Goal: Navigation & Orientation: Find specific page/section

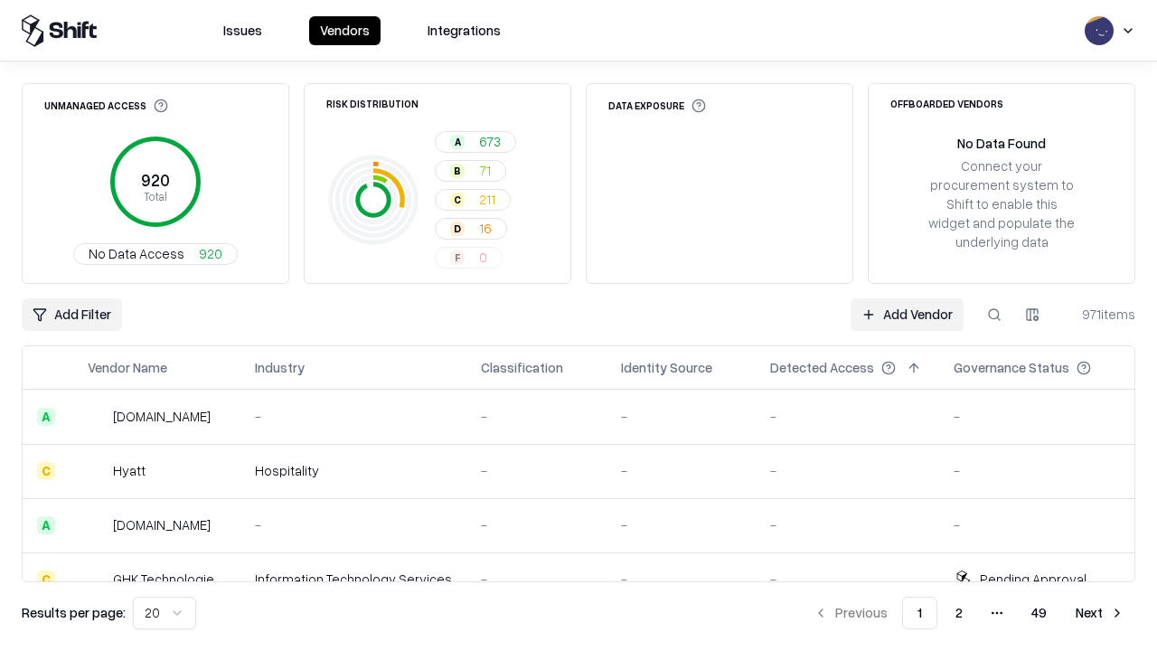
click at [164, 613] on html "Issues Vendors Integrations Unmanaged Access 920 Total No Data Access 920 Risk …" at bounding box center [578, 325] width 1157 height 651
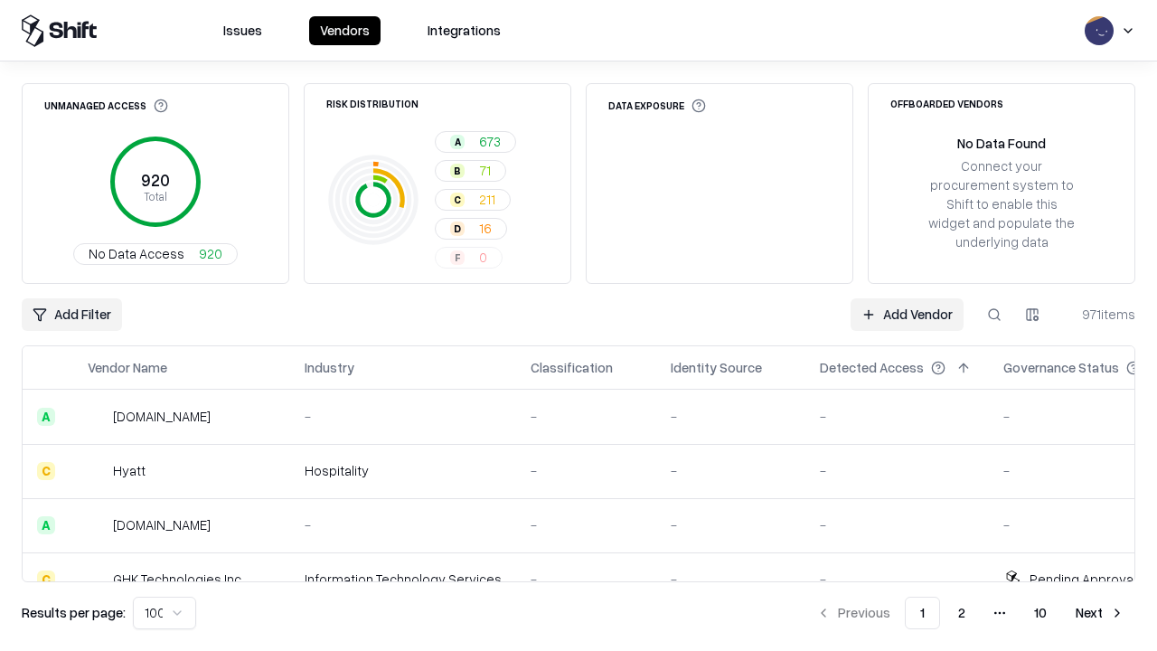
click at [1100, 613] on button "Next" at bounding box center [1099, 612] width 70 height 33
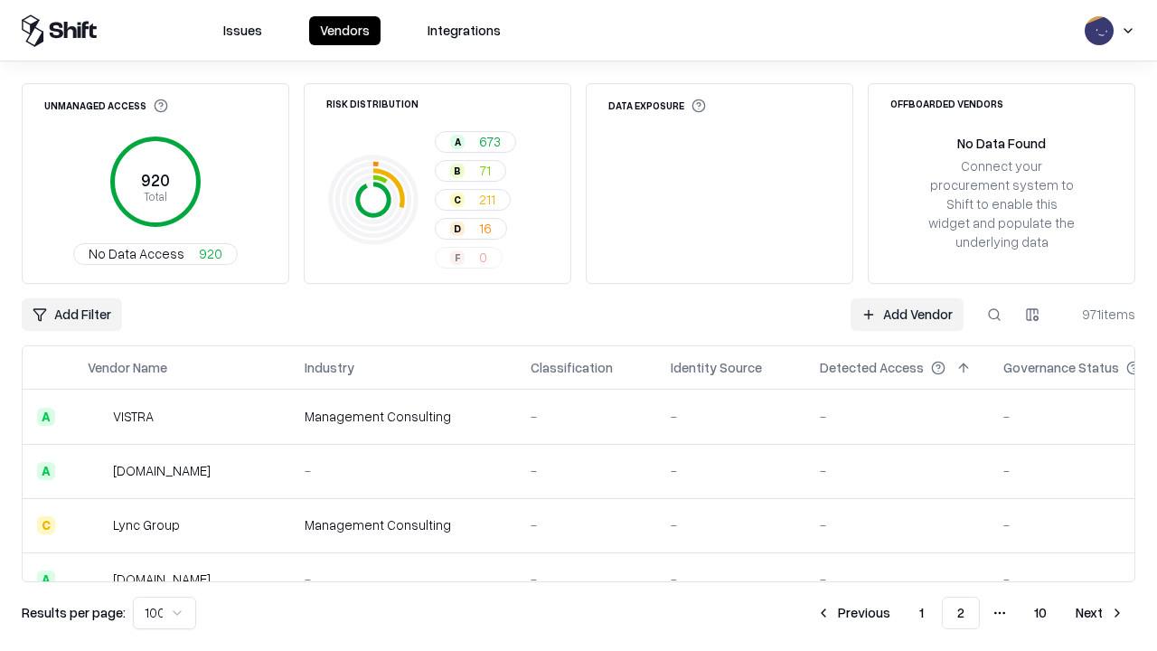
click at [1100, 613] on button "Next" at bounding box center [1099, 612] width 70 height 33
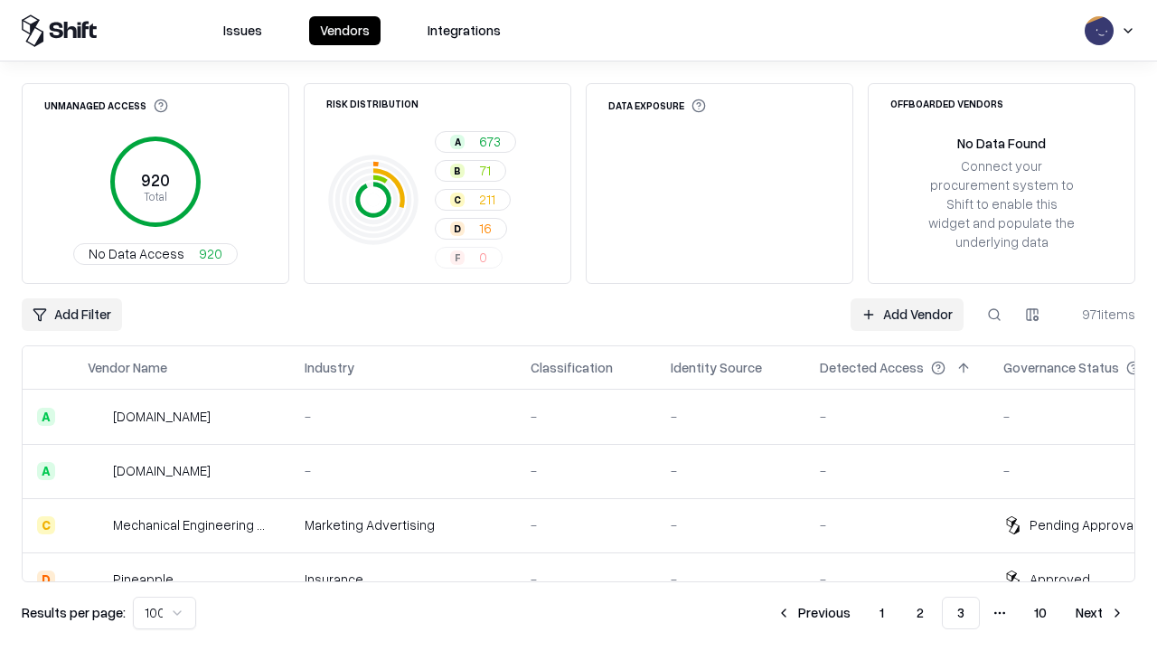
click at [1100, 613] on button "Next" at bounding box center [1099, 612] width 70 height 33
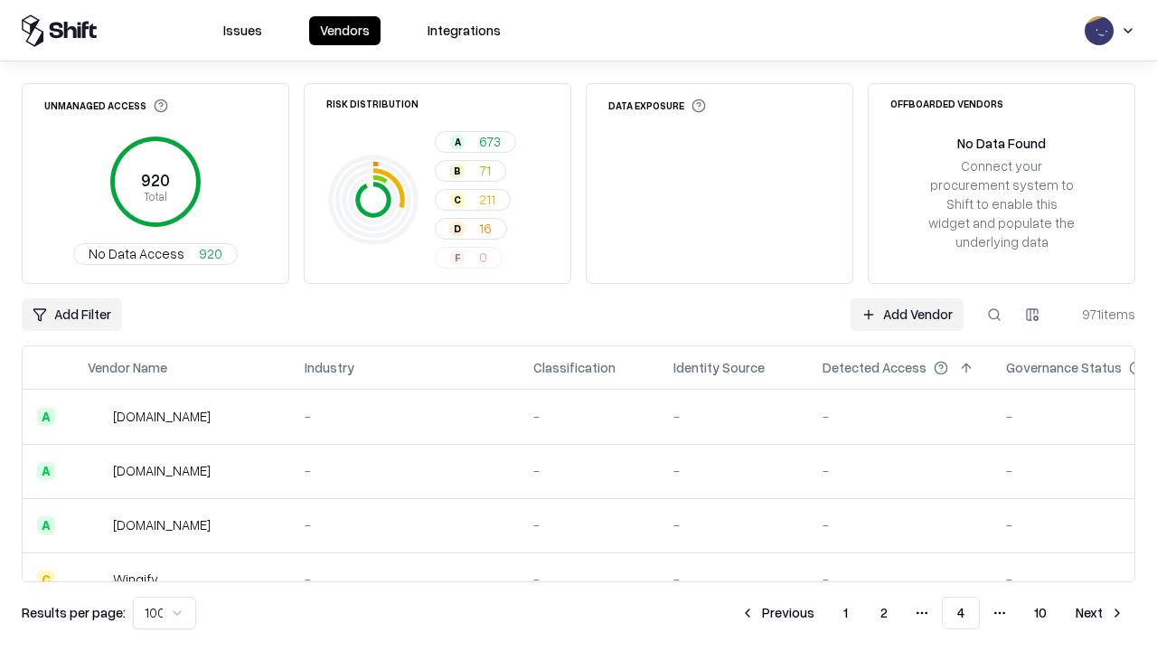
click at [1100, 613] on button "Next" at bounding box center [1099, 612] width 70 height 33
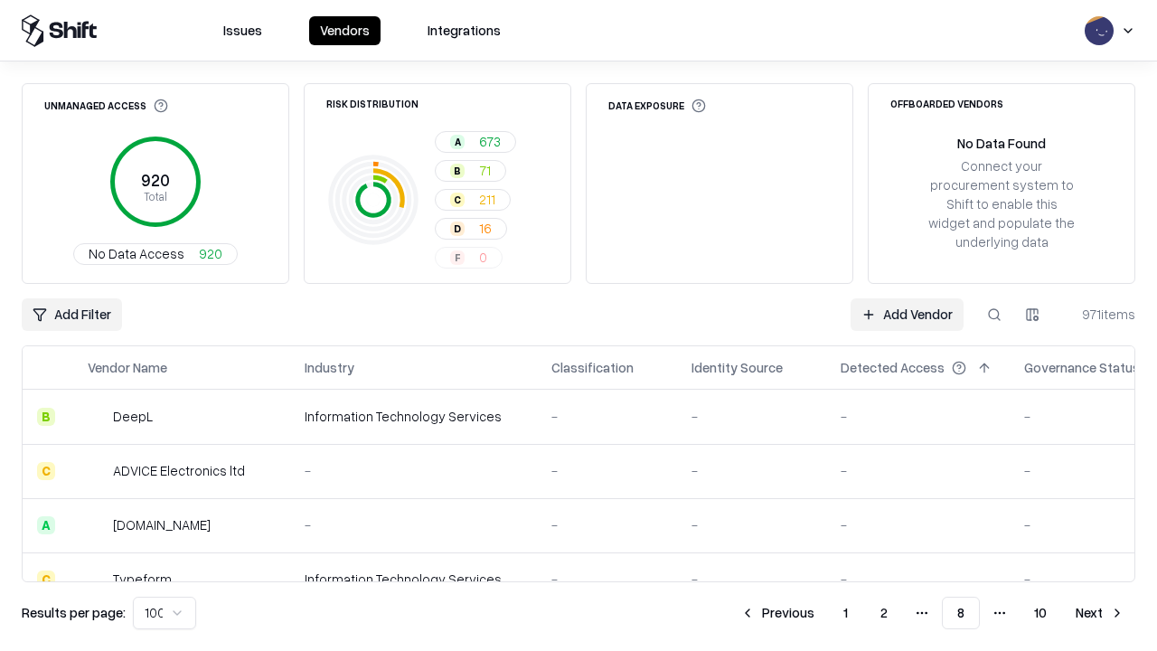
click at [1100, 613] on button "Next" at bounding box center [1099, 612] width 70 height 33
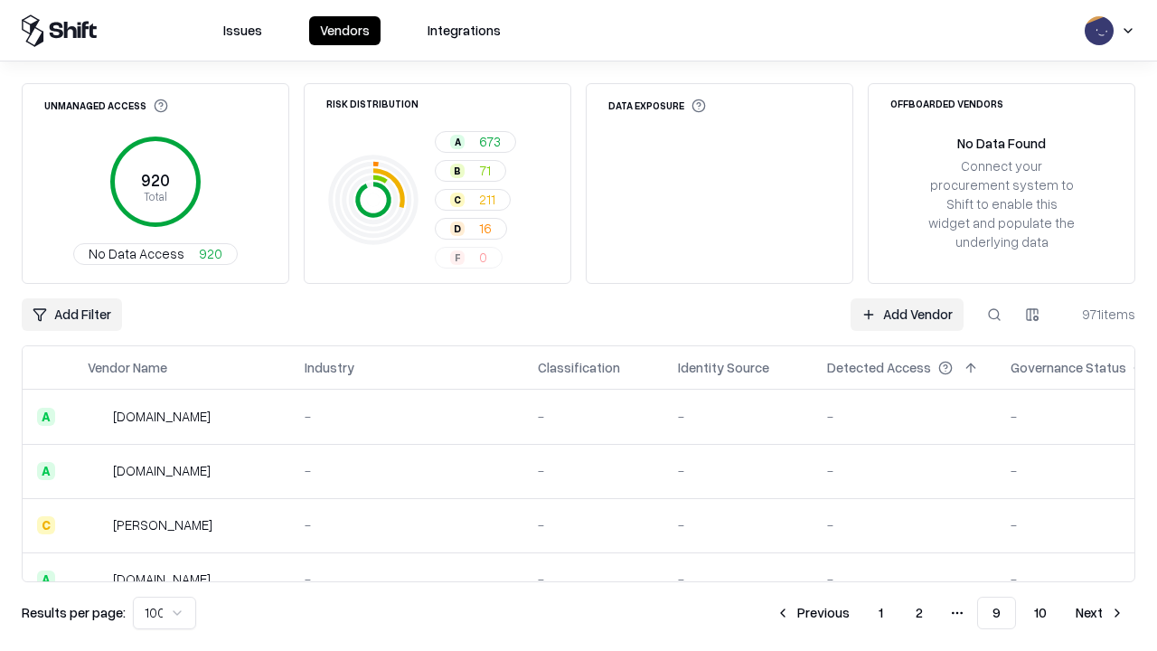
click at [1100, 613] on button "Next" at bounding box center [1099, 612] width 70 height 33
click at [853, 613] on button "Previous" at bounding box center [853, 612] width 96 height 33
click at [812, 613] on button "Previous" at bounding box center [812, 612] width 96 height 33
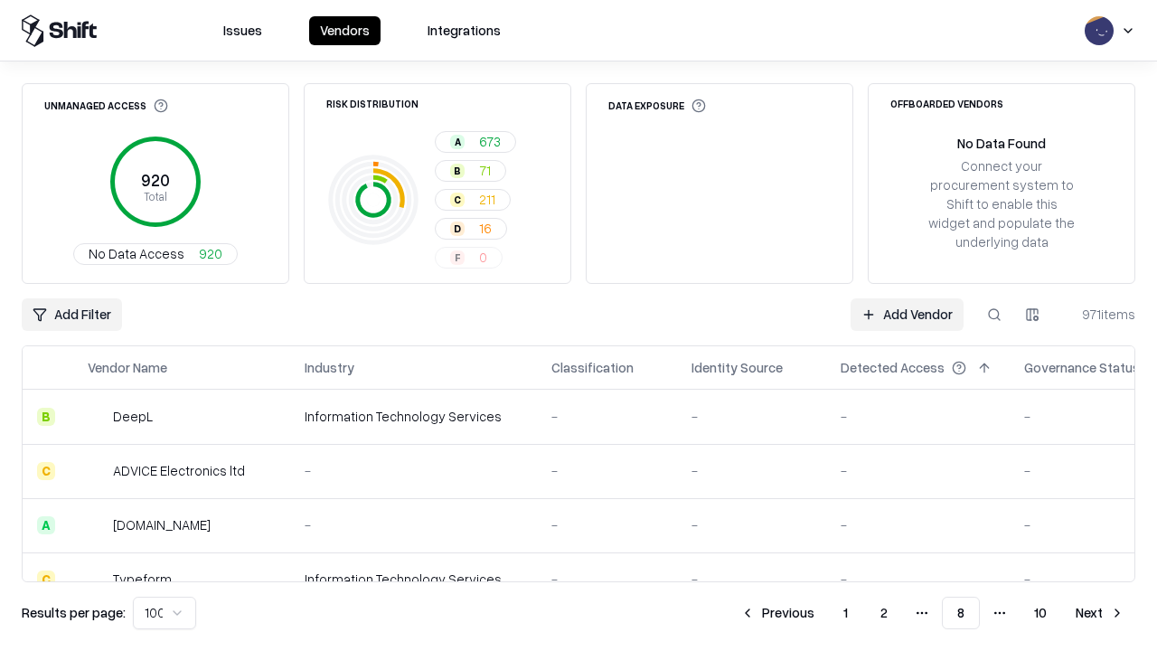
click at [777, 613] on button "Previous" at bounding box center [777, 612] width 96 height 33
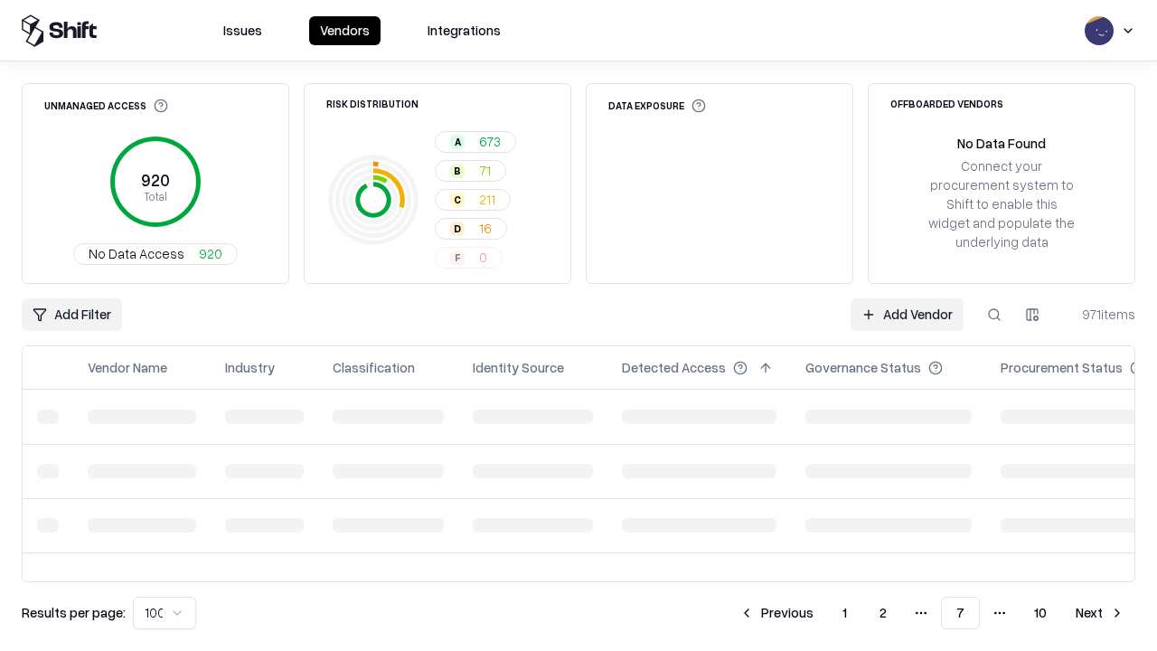
click at [776, 613] on button "Previous" at bounding box center [776, 612] width 96 height 33
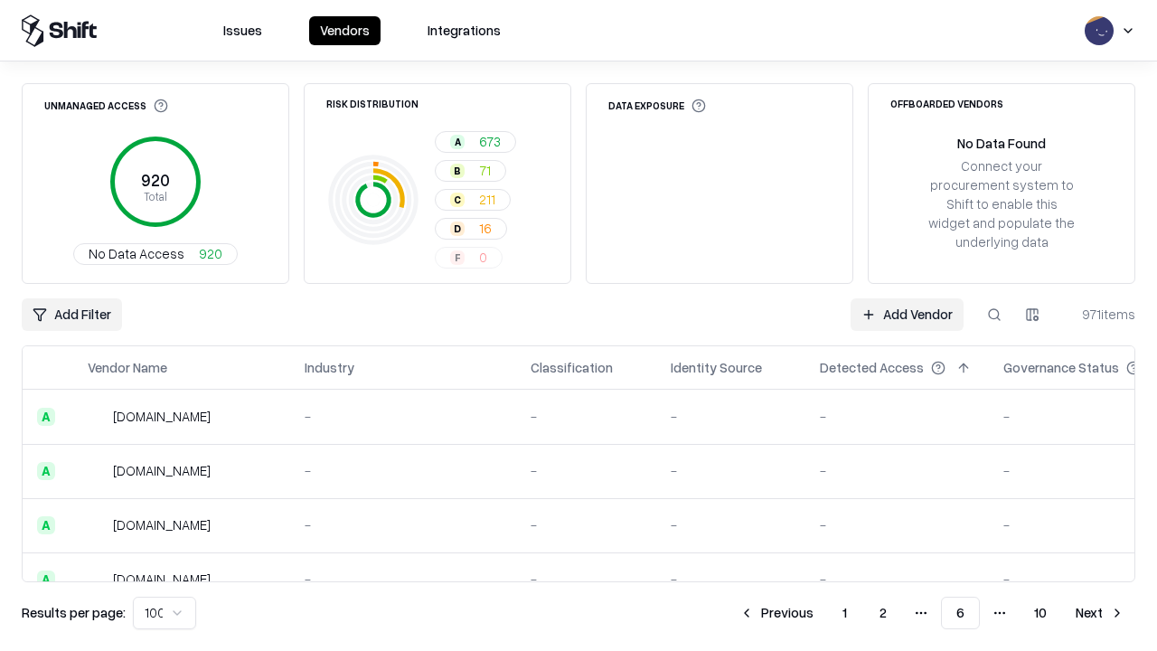
click at [776, 613] on button "Previous" at bounding box center [776, 612] width 96 height 33
click at [777, 613] on button "Previous" at bounding box center [777, 612] width 96 height 33
